Goal: Information Seeking & Learning: Learn about a topic

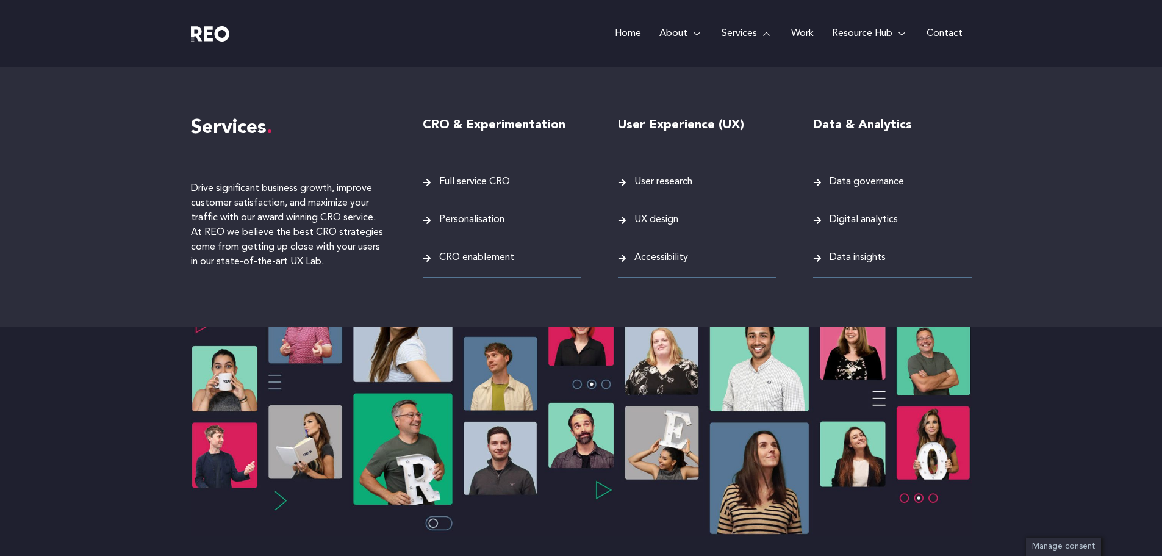
click at [667, 181] on span "User research" at bounding box center [661, 182] width 61 height 16
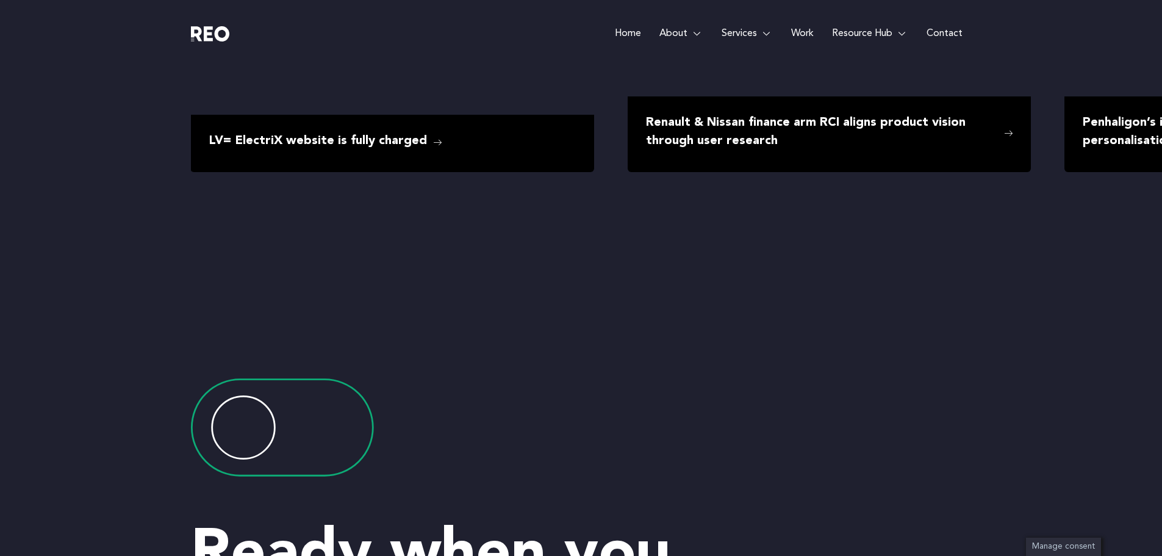
scroll to position [2561, 0]
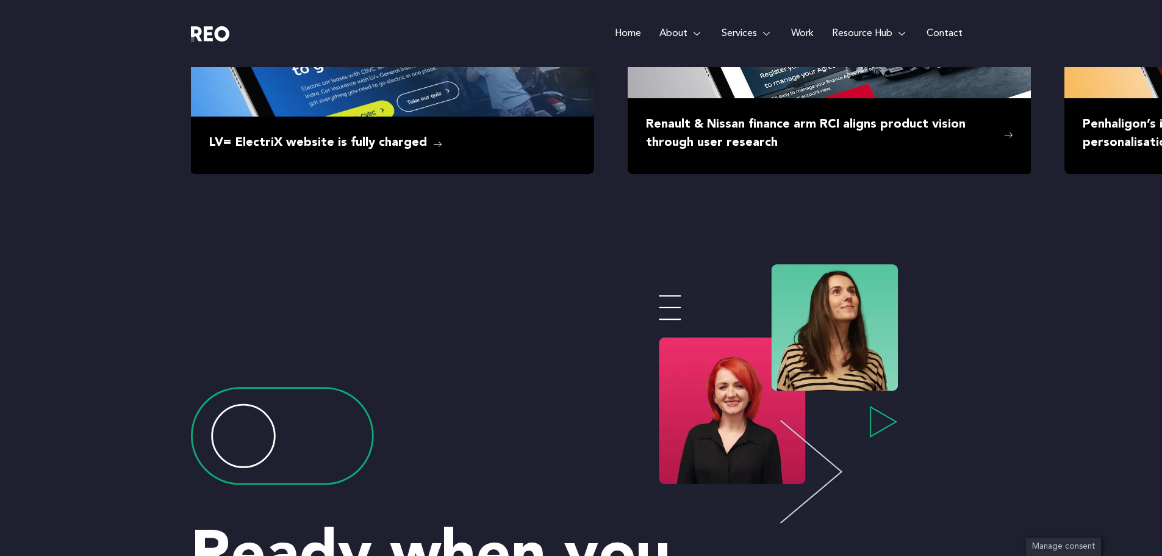
click at [796, 31] on link "Work" at bounding box center [802, 33] width 41 height 67
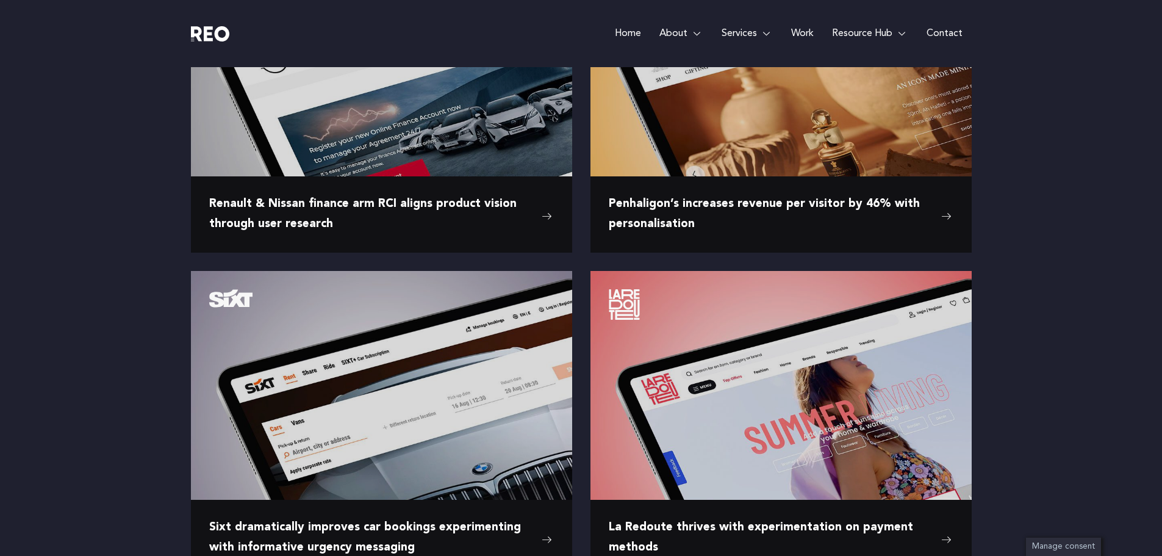
scroll to position [1403, 0]
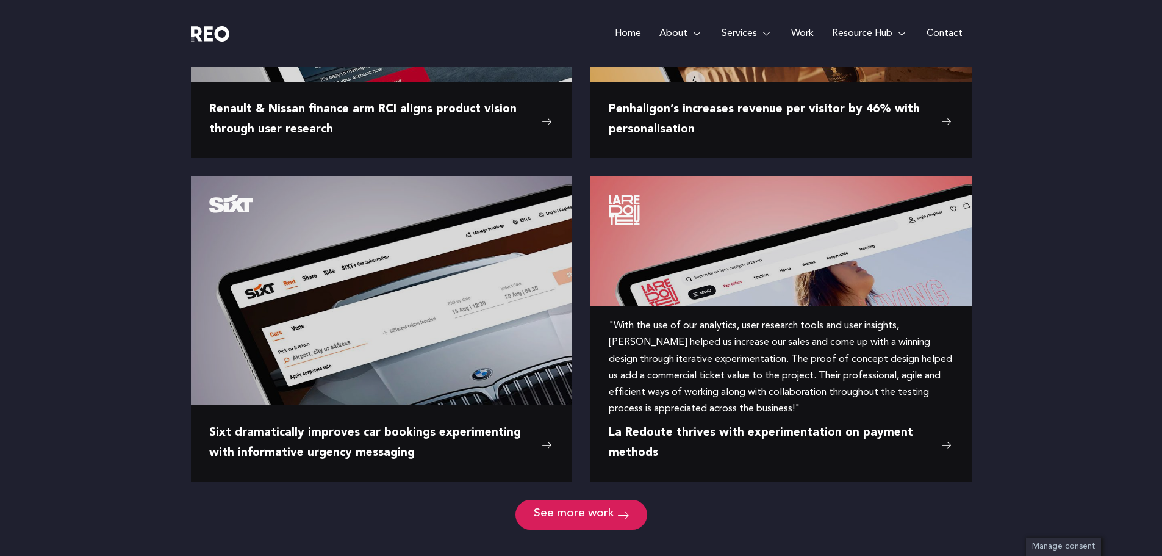
click at [779, 426] on span "La Redoute thrives with experimentation on payment methods" at bounding box center [772, 443] width 326 height 40
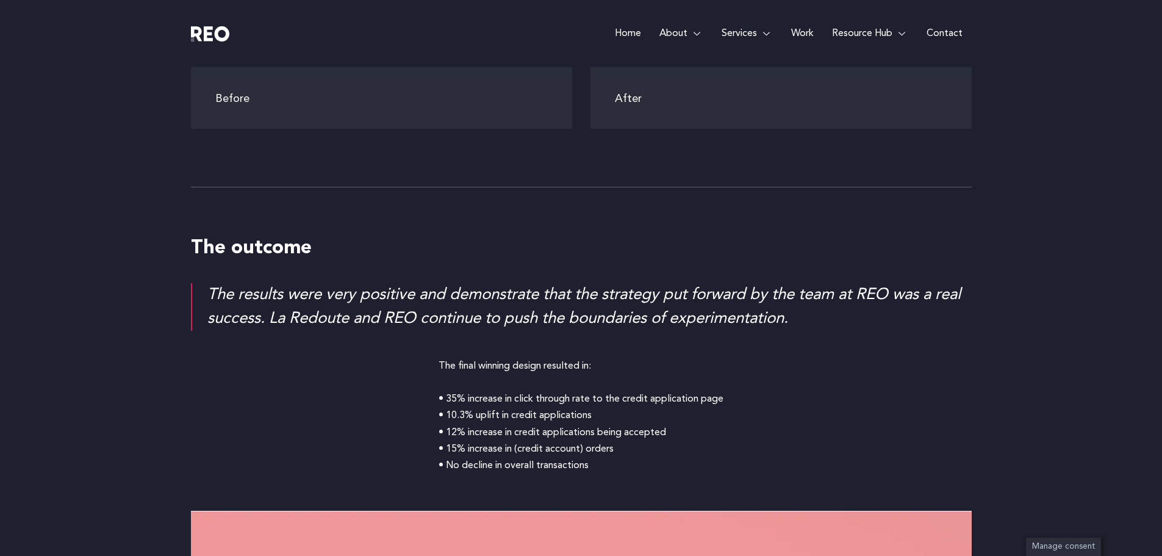
scroll to position [3645, 0]
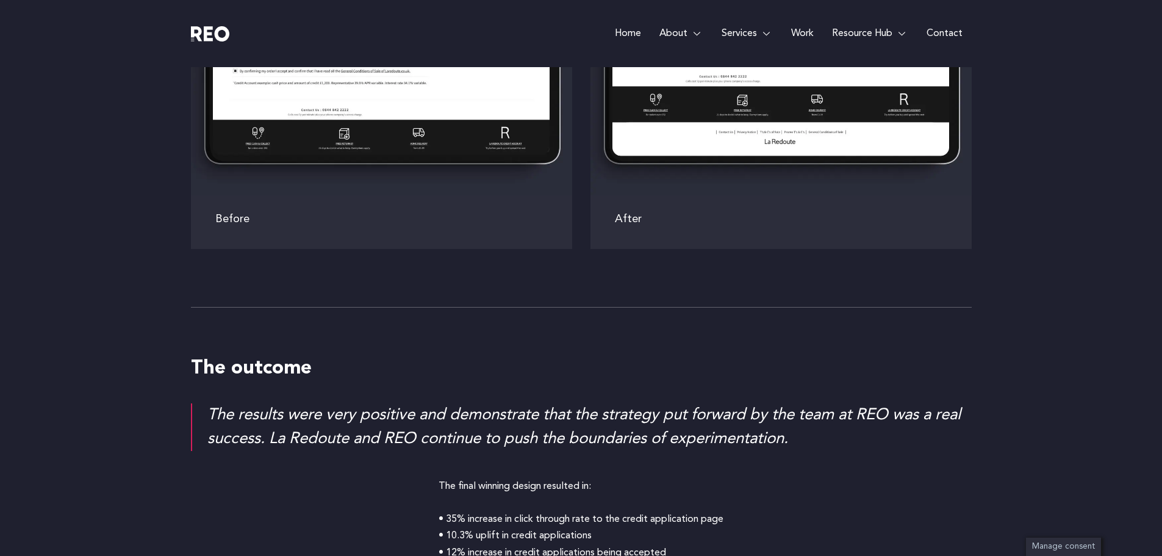
click at [802, 32] on link "Work" at bounding box center [802, 33] width 41 height 67
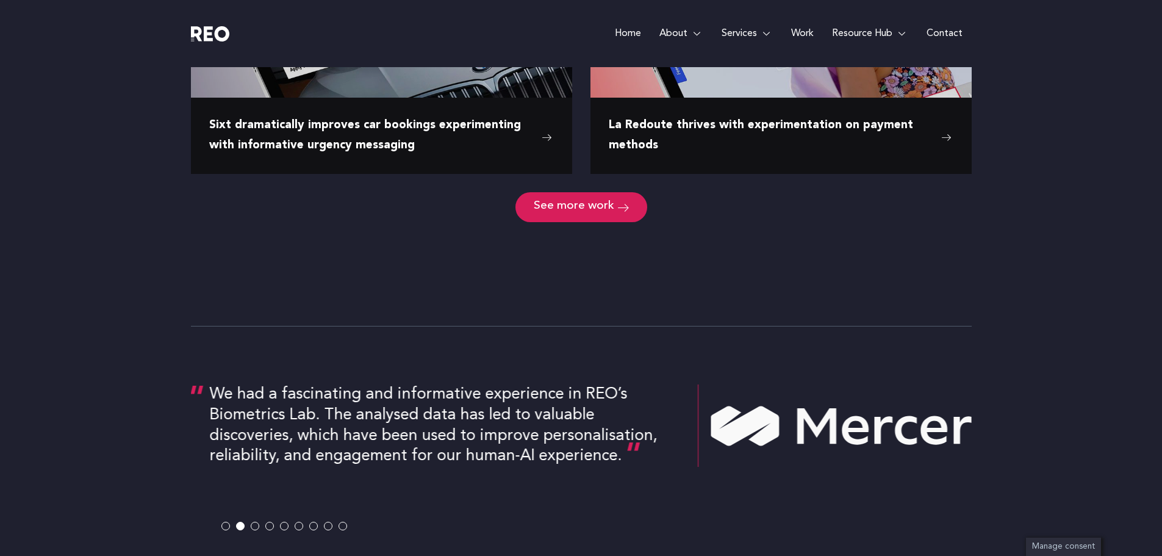
scroll to position [1769, 0]
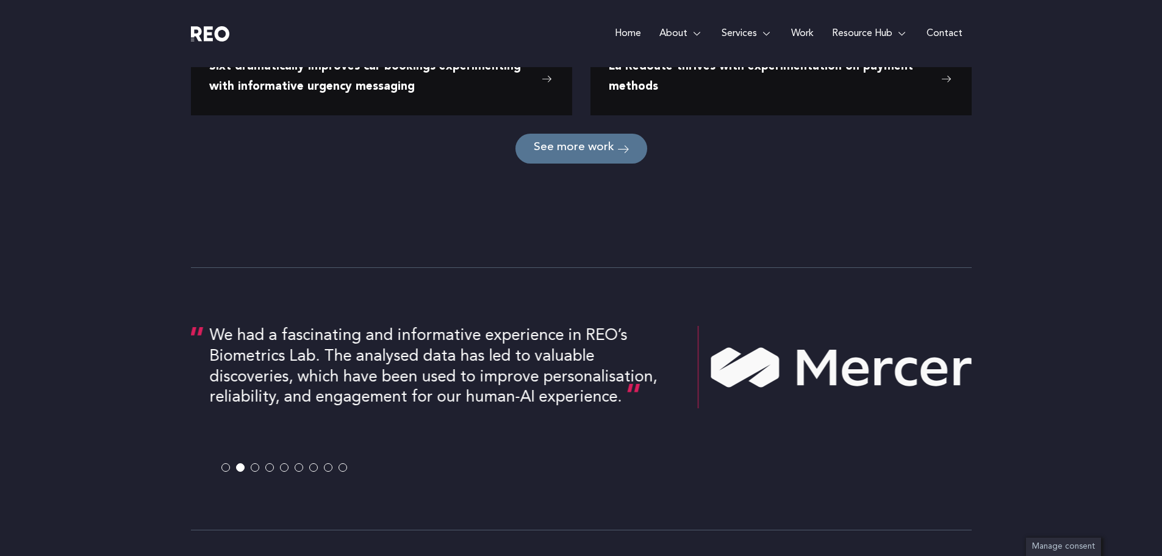
click at [594, 147] on span "See more work" at bounding box center [574, 149] width 81 height 12
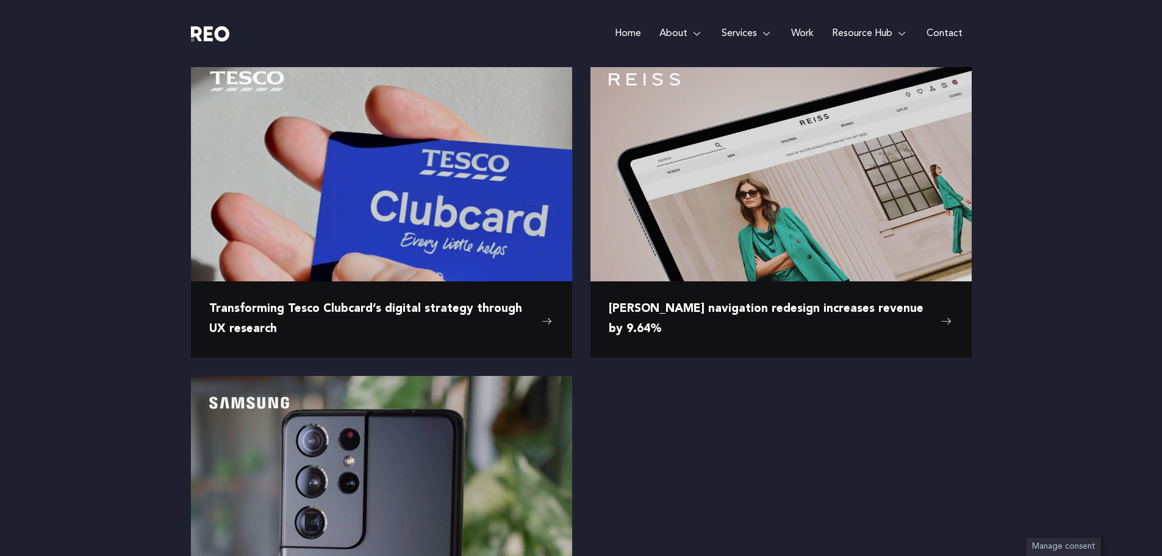
scroll to position [1830, 0]
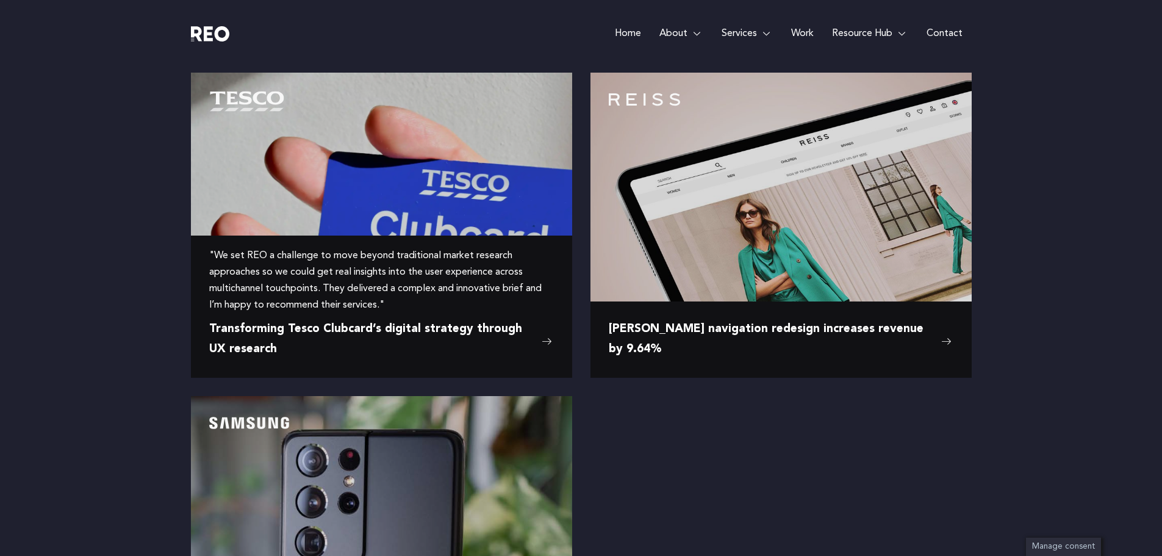
click at [293, 339] on span "Transforming Tesco Clubcard’s digital strategy through UX research" at bounding box center [372, 340] width 326 height 40
